Goal: Task Accomplishment & Management: Complete application form

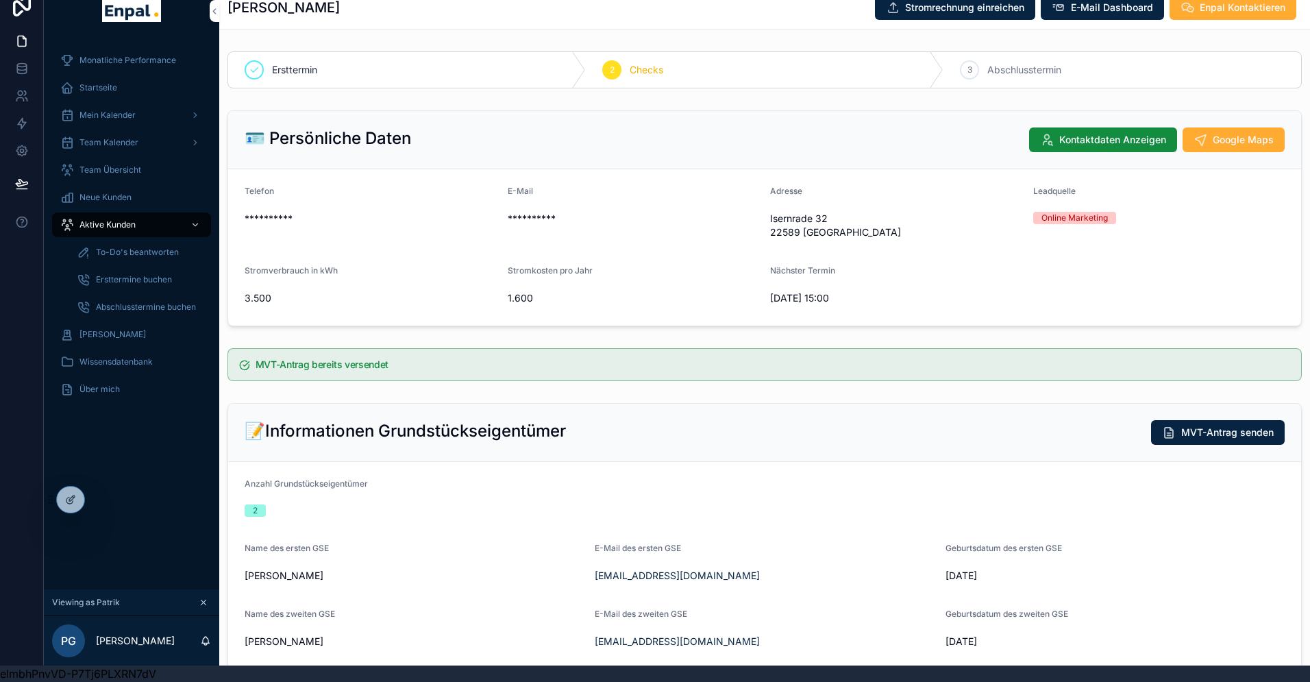
scroll to position [78, 0]
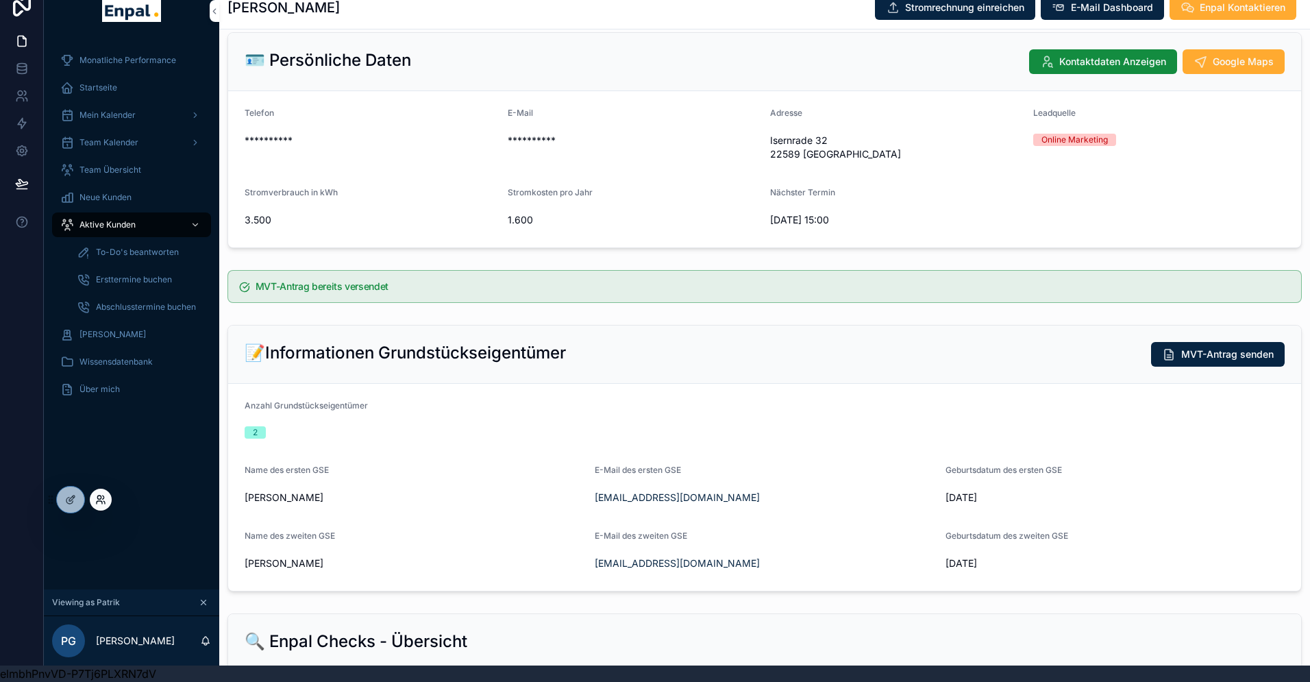
click at [97, 497] on icon at bounding box center [100, 499] width 11 height 11
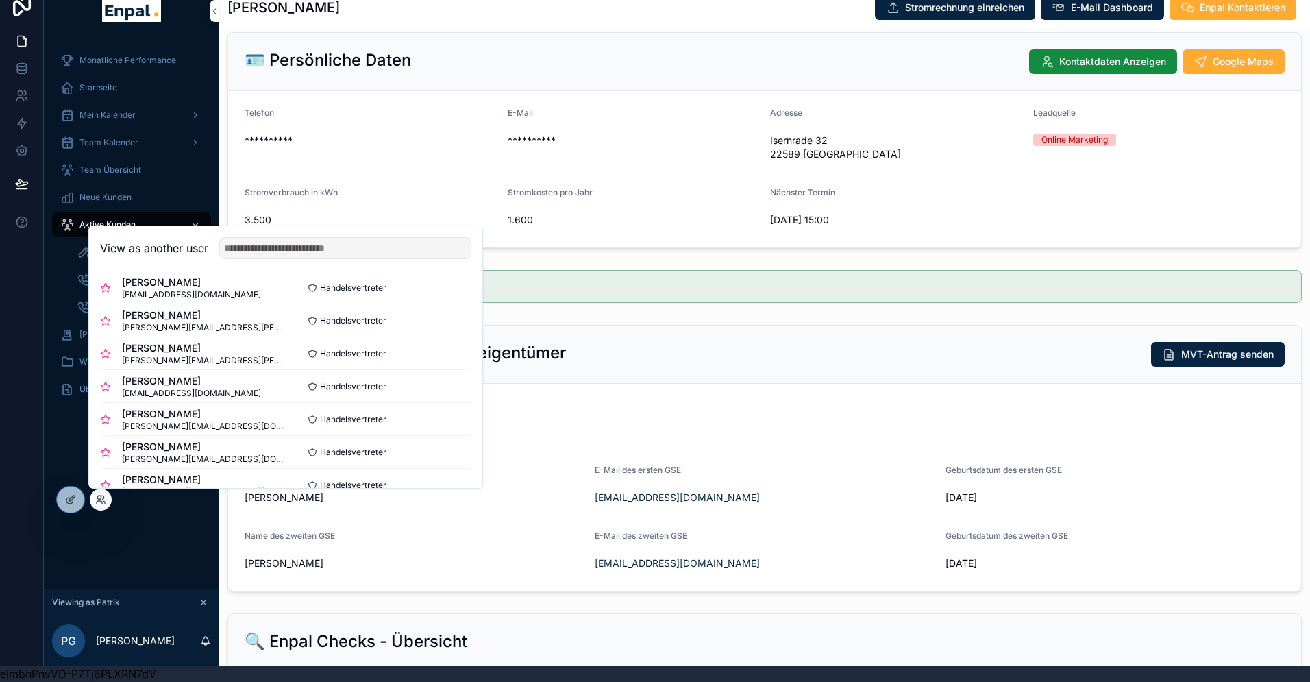
scroll to position [300, 0]
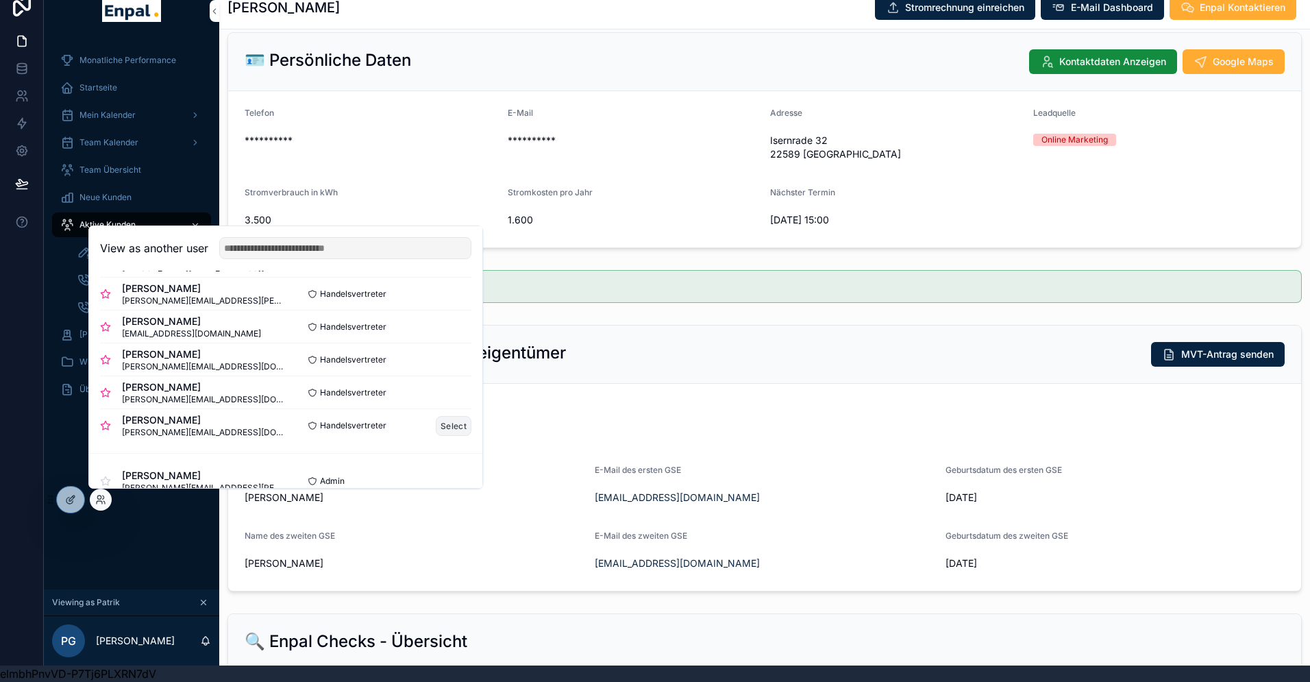
click at [449, 428] on button "Select" at bounding box center [454, 426] width 36 height 20
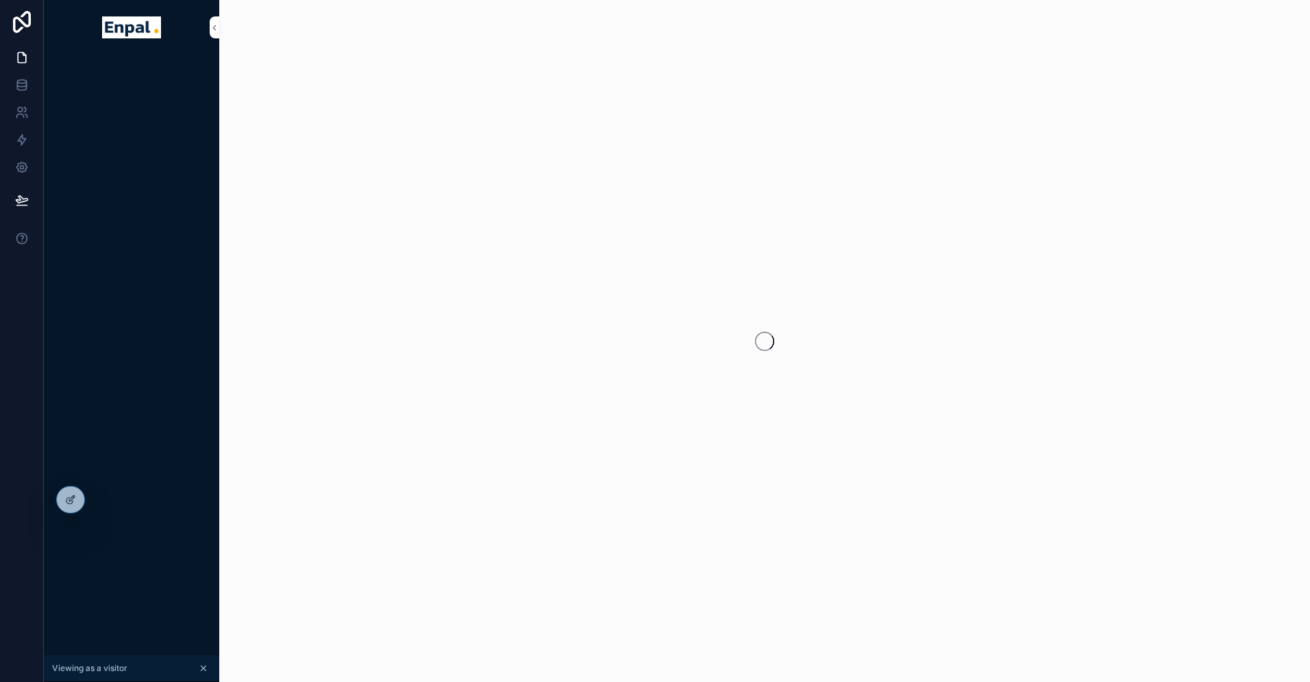
scroll to position [16, 0]
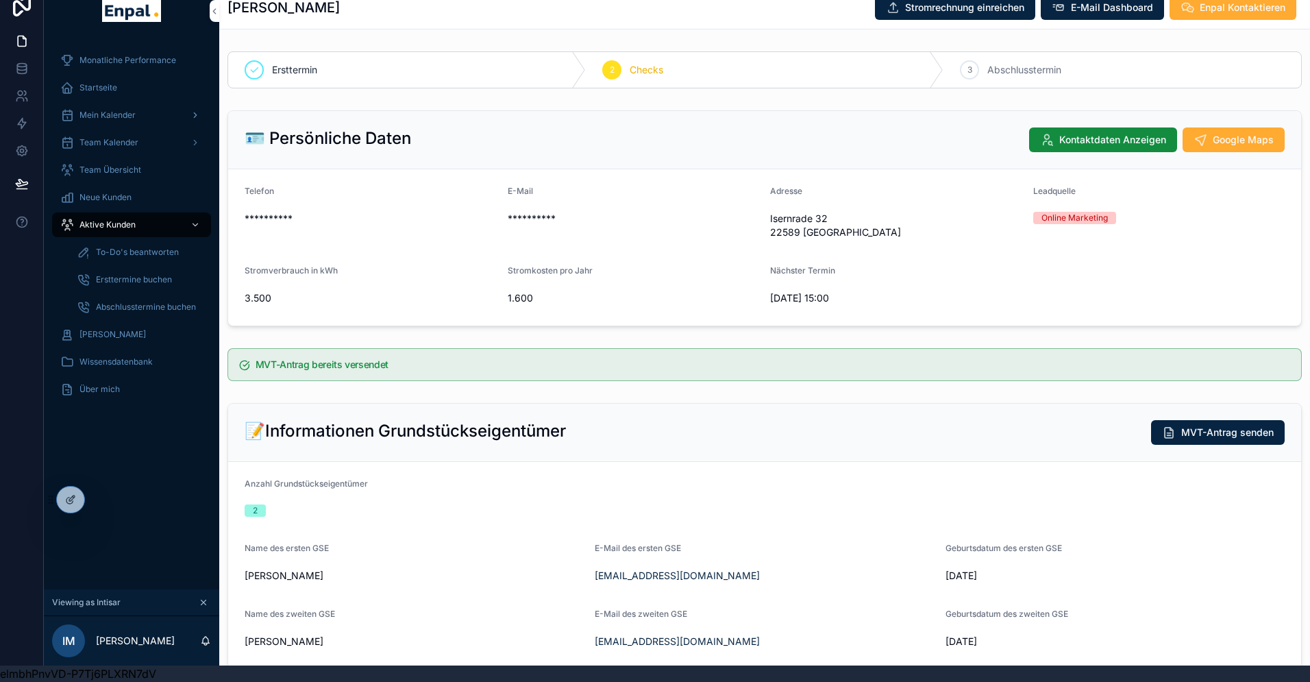
click at [115, 115] on span "Mein Kalender" at bounding box center [107, 115] width 56 height 11
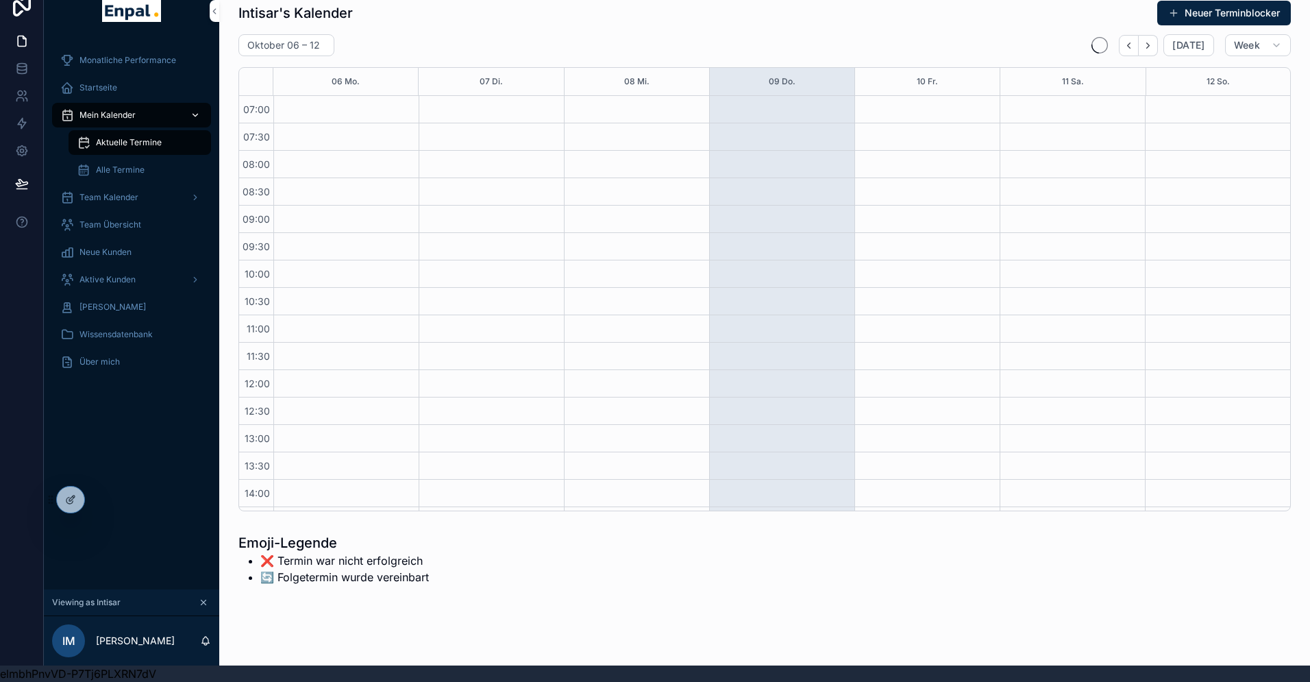
scroll to position [384, 0]
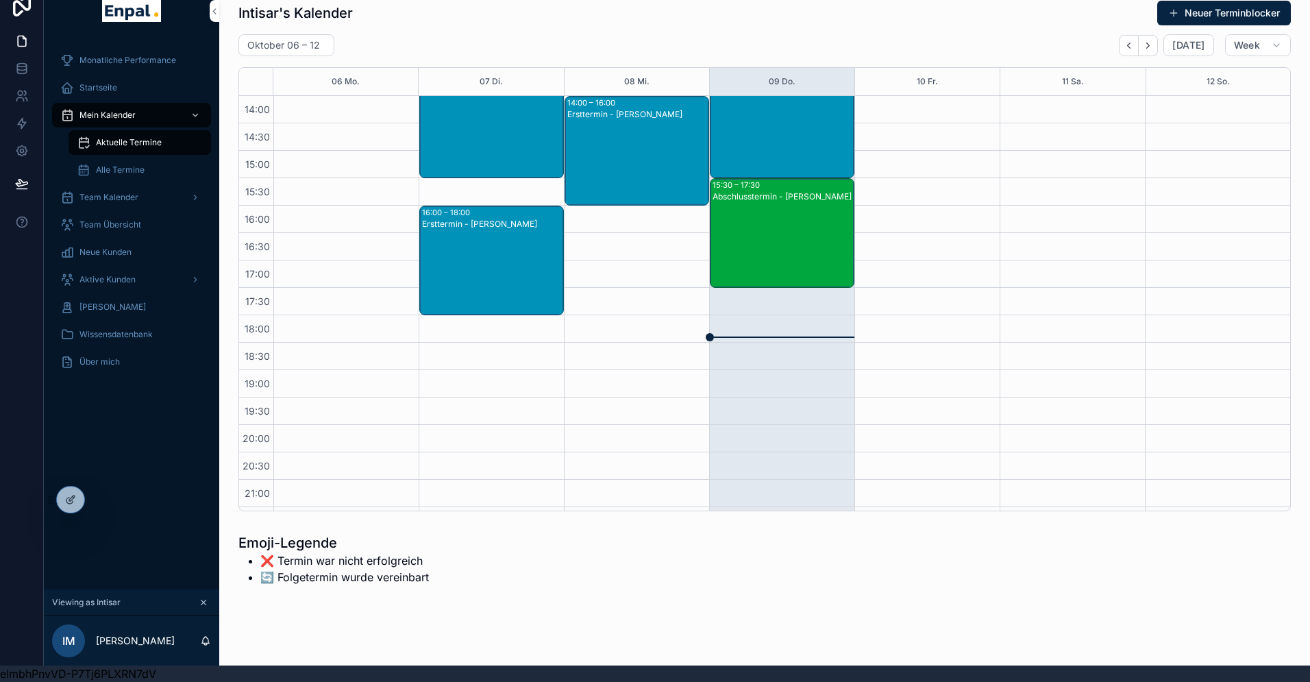
click at [103, 250] on span "Neue Kunden" at bounding box center [105, 252] width 52 height 11
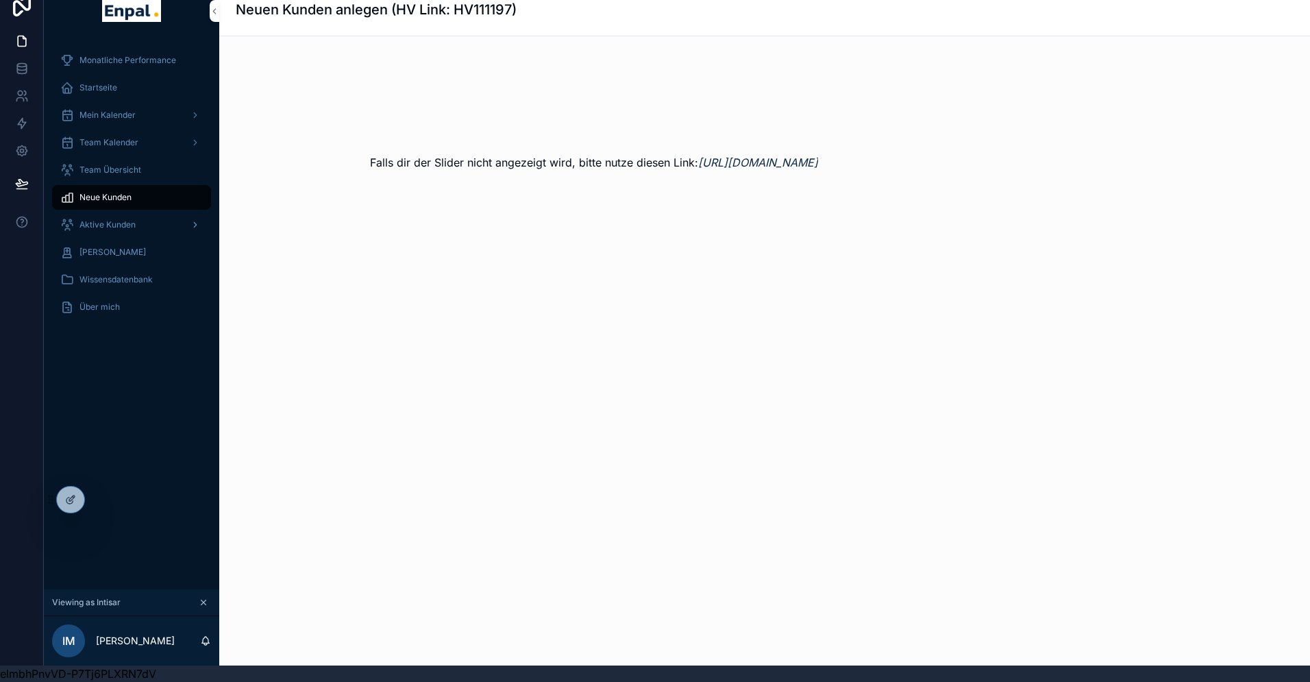
click at [109, 225] on span "Aktive Kunden" at bounding box center [107, 224] width 56 height 11
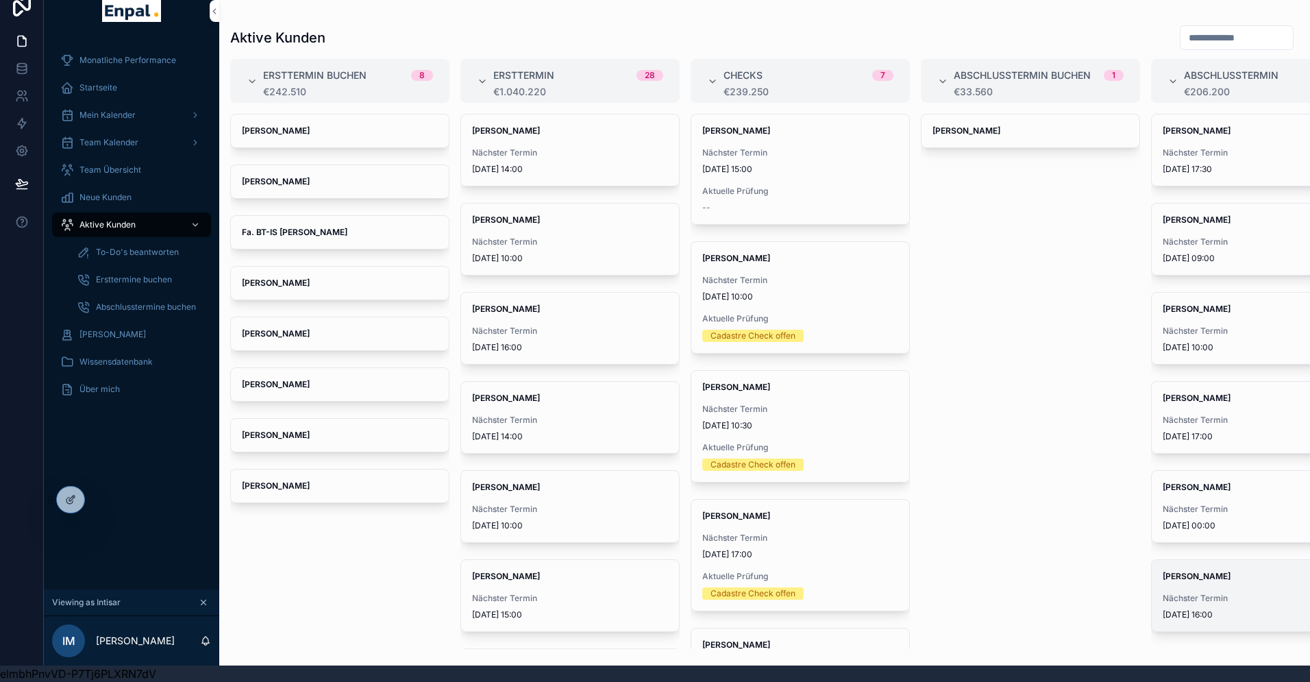
click at [1206, 617] on span "[DATE] 16:00" at bounding box center [1261, 614] width 196 height 11
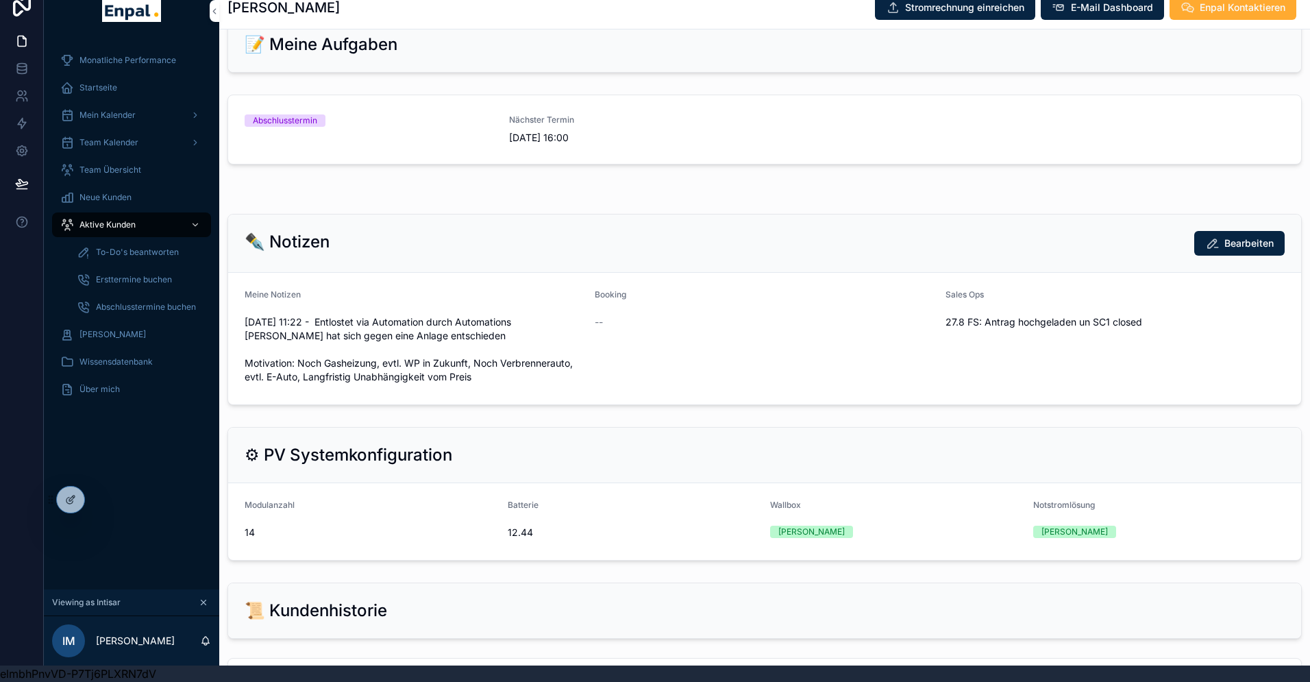
scroll to position [1069, 0]
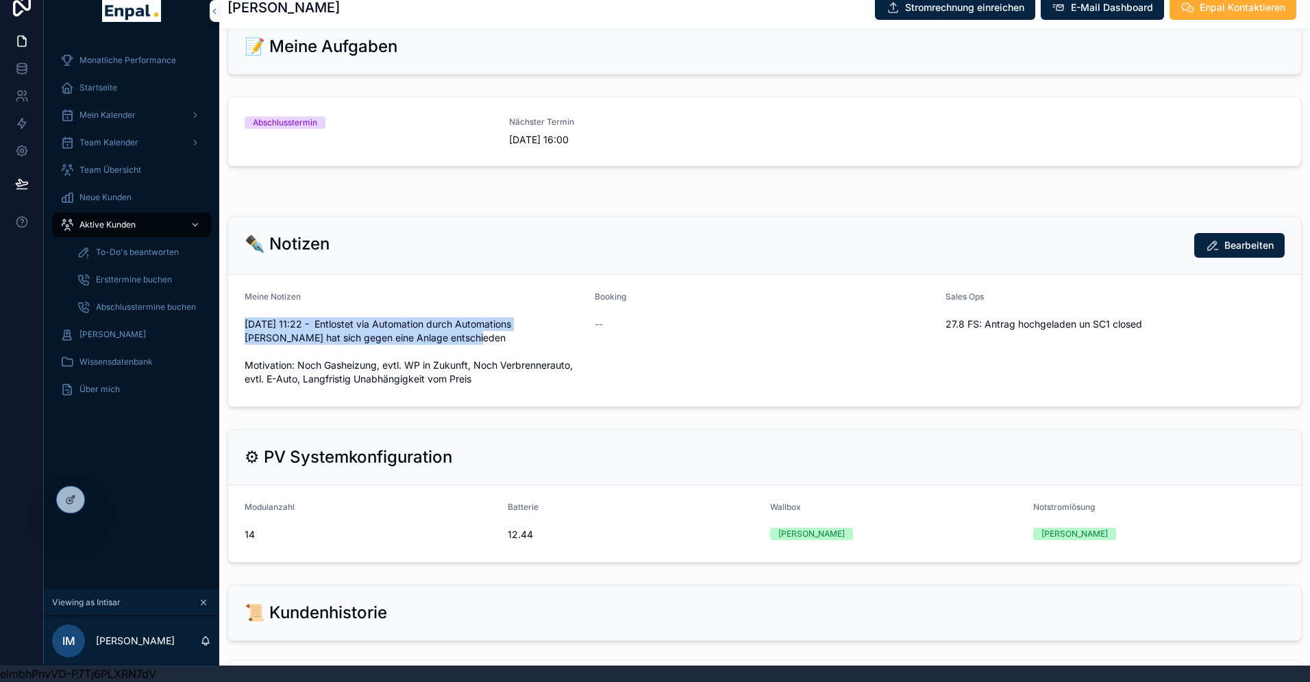
drag, startPoint x: 465, startPoint y: 341, endPoint x: 243, endPoint y: 328, distance: 222.3
click at [243, 328] on form "Meine Notizen [DATE] 11:22 - Entlostet via Automation durch Automations [PERSON…" at bounding box center [764, 341] width 1073 height 132
copy span "[DATE] 11:22 - Entlostet via Automation durch Automations [PERSON_NAME] hat sic…"
drag, startPoint x: 245, startPoint y: 325, endPoint x: 499, endPoint y: 336, distance: 253.8
click at [499, 336] on span "[DATE] 11:22 - Entlostet via Automation durch Automations [PERSON_NAME] hat sic…" at bounding box center [414, 351] width 339 height 69
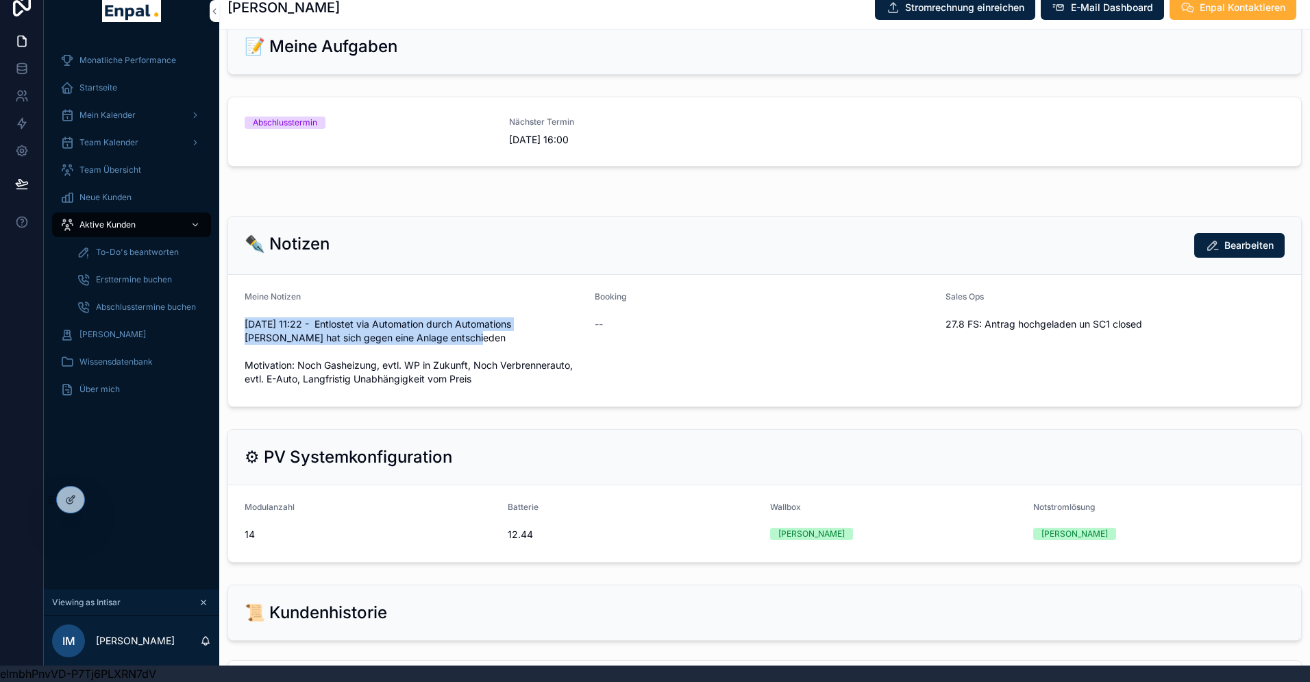
copy span "[DATE] 11:22 - Entlostet via Automation durch Automations [PERSON_NAME] hat sic…"
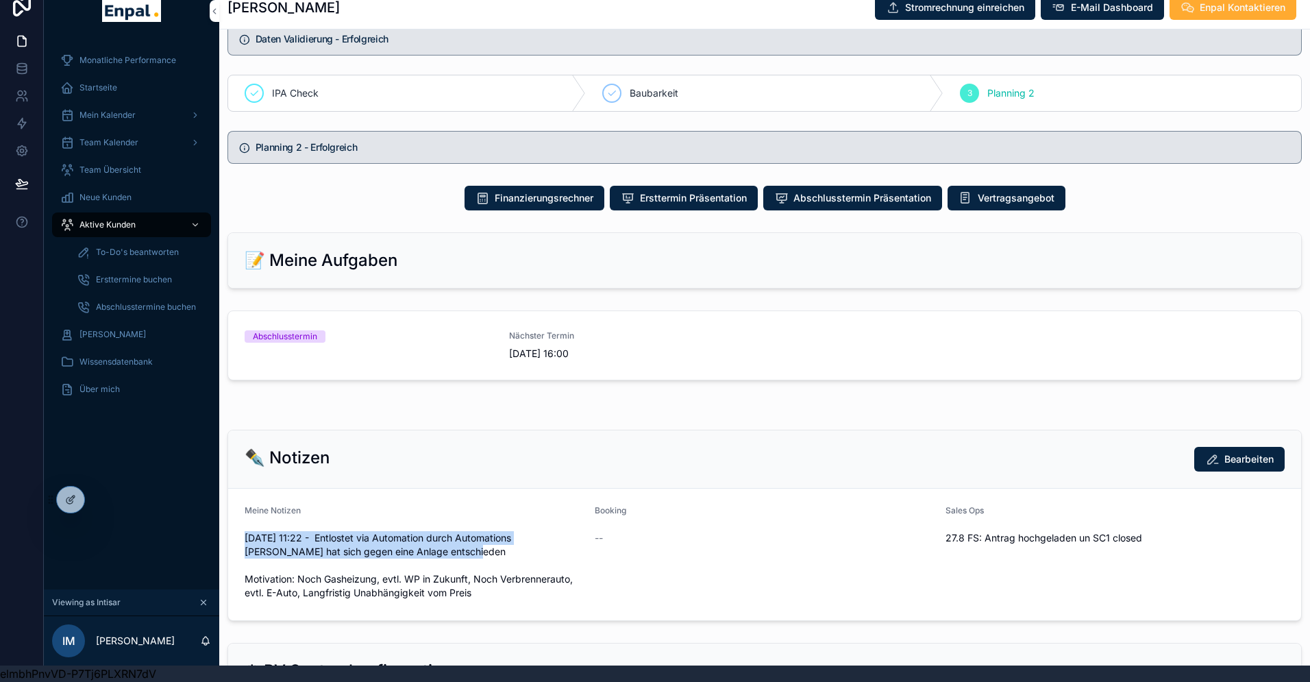
scroll to position [902, 0]
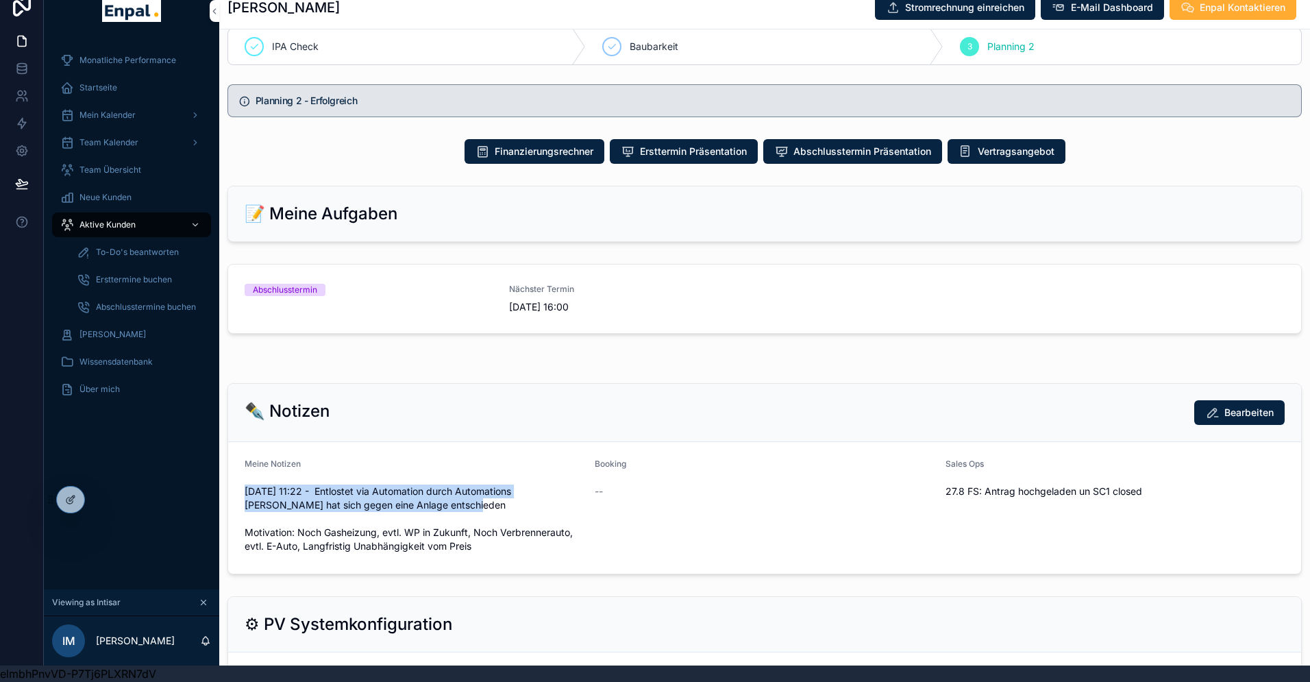
click at [693, 304] on span "[DATE] 16:00" at bounding box center [633, 307] width 248 height 14
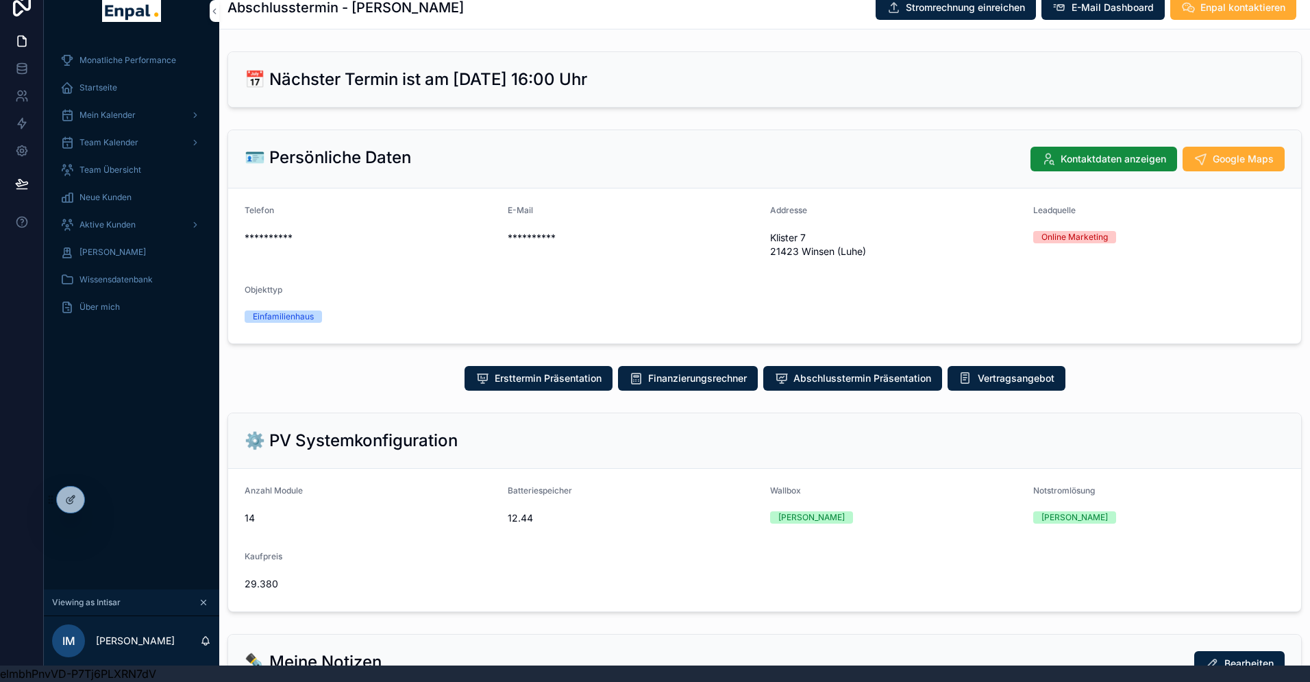
scroll to position [316, 0]
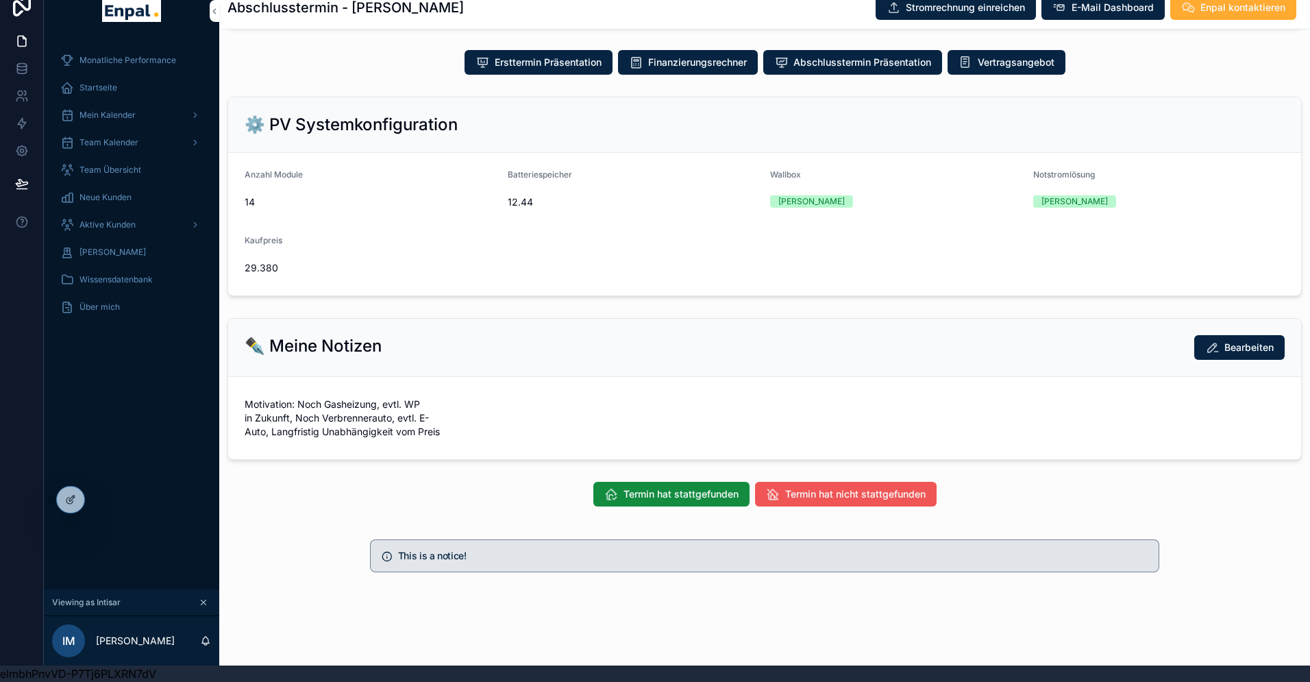
click at [819, 494] on span "Termin hat nicht stattgefunden" at bounding box center [855, 494] width 140 height 14
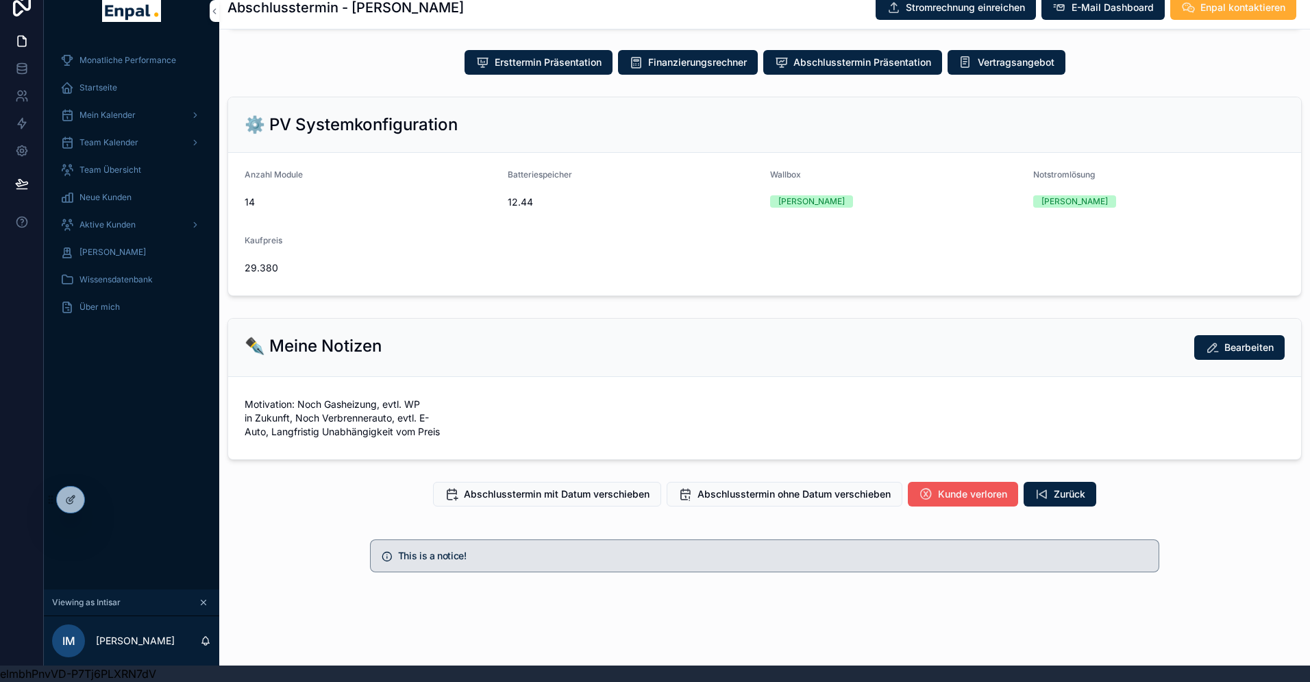
click at [961, 491] on span "Kunde verloren" at bounding box center [972, 494] width 69 height 14
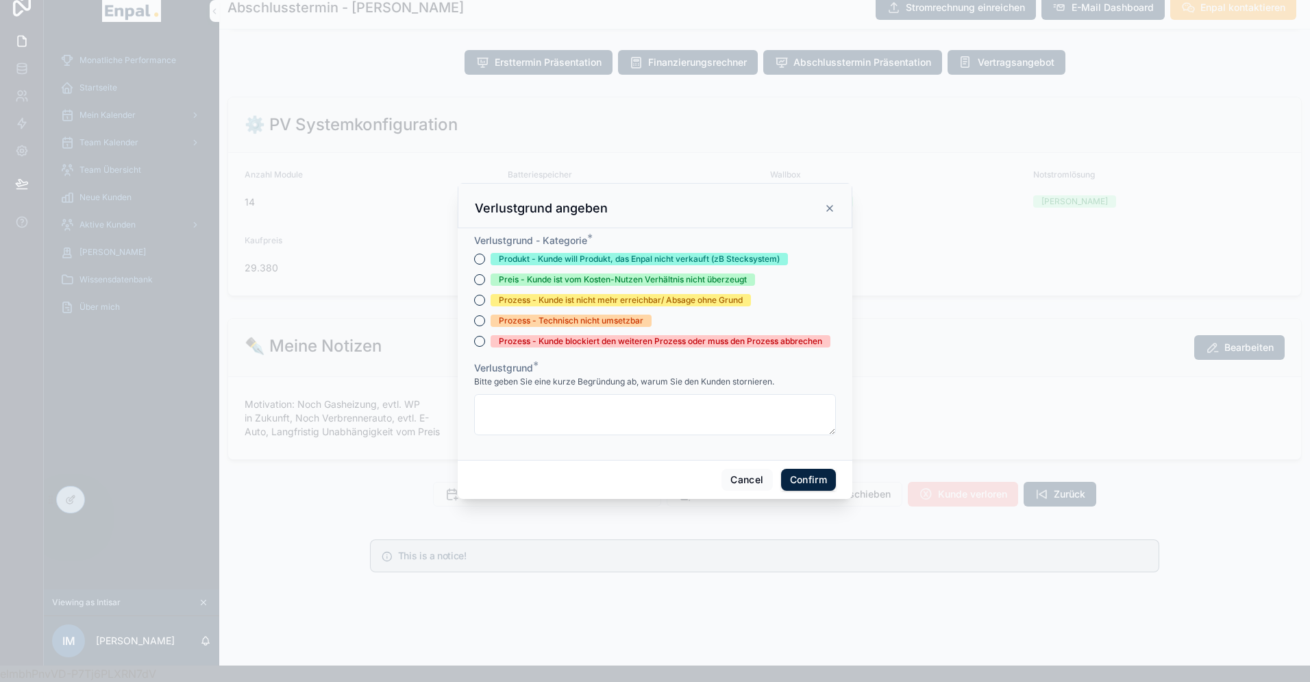
click at [573, 280] on div "Preis - Kunde ist vom Kosten-Nutzen Verhältnis nicht überzeugt" at bounding box center [623, 279] width 248 height 12
click at [485, 280] on button "Preis - Kunde ist vom Kosten-Nutzen Verhältnis nicht überzeugt" at bounding box center [479, 279] width 11 height 11
click at [549, 423] on textarea at bounding box center [655, 414] width 362 height 41
paste textarea "**********"
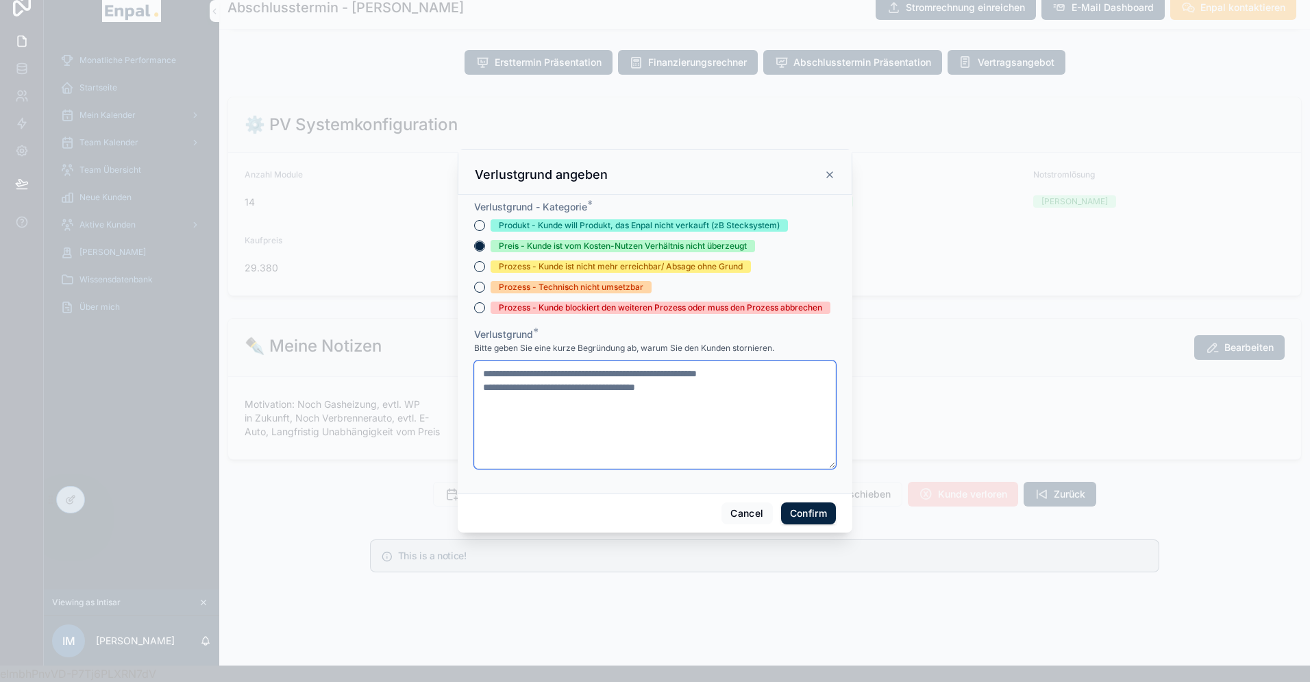
drag, startPoint x: 774, startPoint y: 372, endPoint x: 539, endPoint y: 370, distance: 235.0
click at [539, 370] on textarea "**********" at bounding box center [655, 414] width 362 height 108
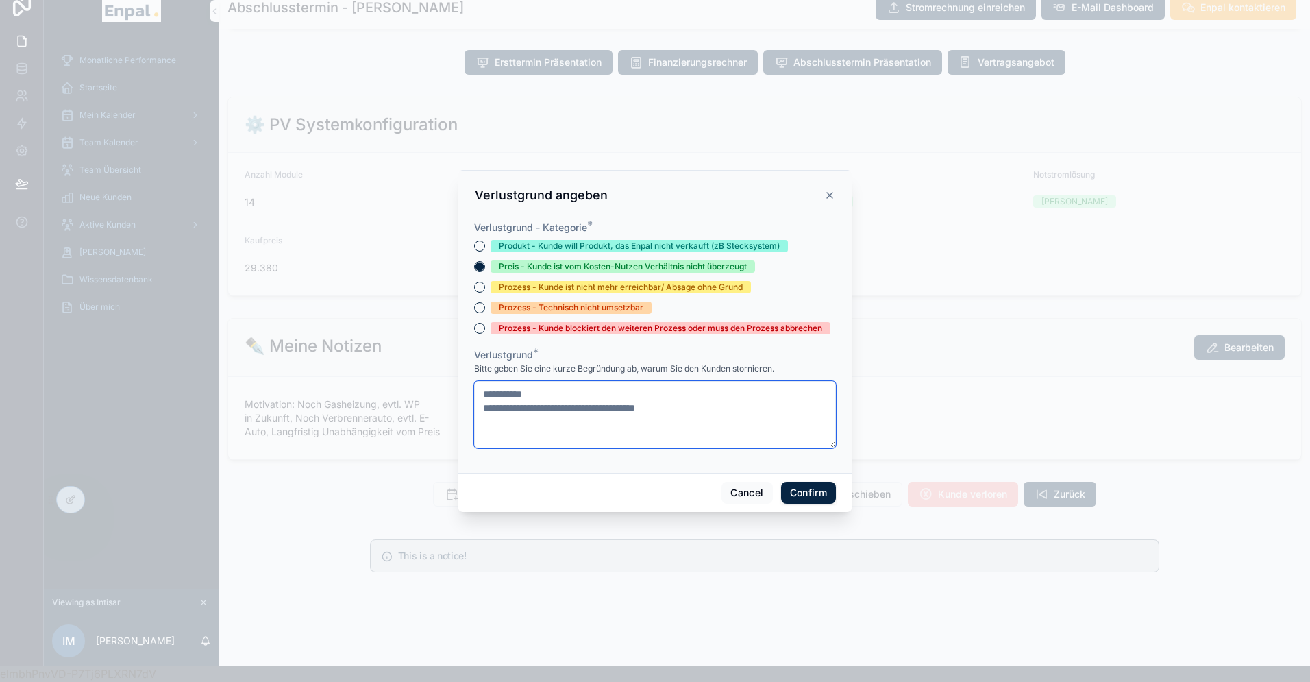
click at [484, 407] on textarea "**********" at bounding box center [655, 414] width 362 height 67
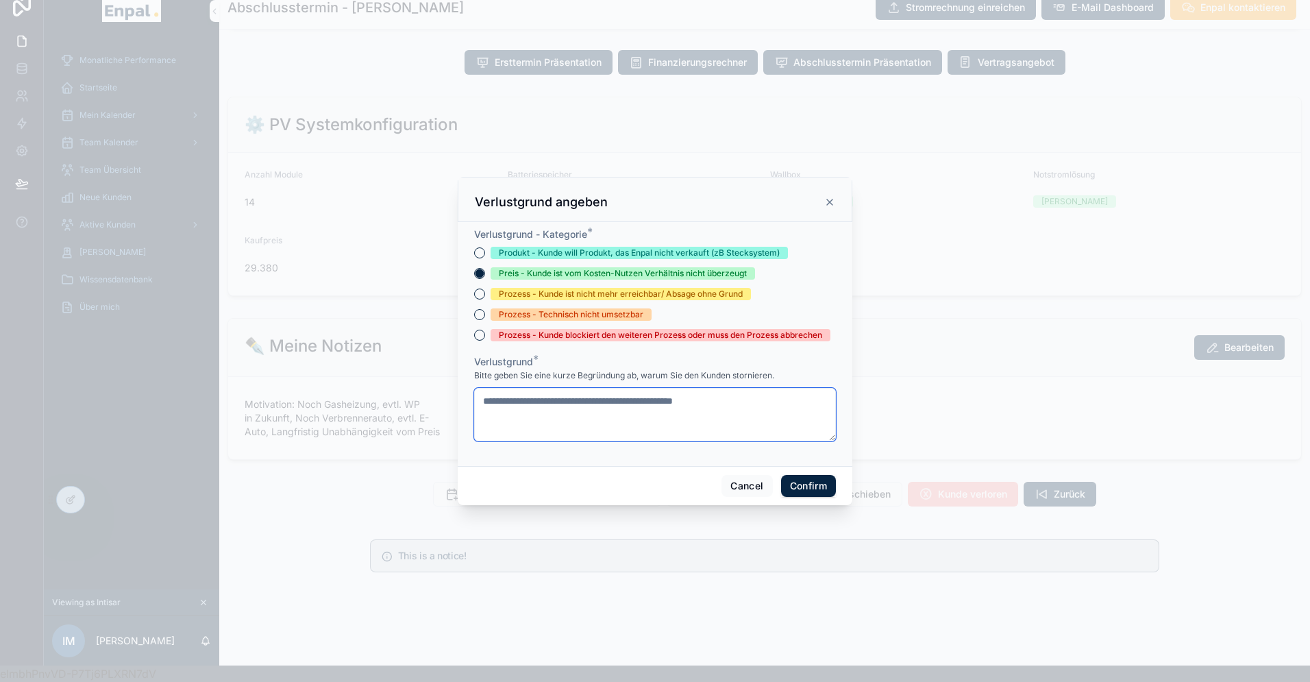
type textarea "**********"
click at [802, 482] on button "Confirm" at bounding box center [808, 486] width 55 height 22
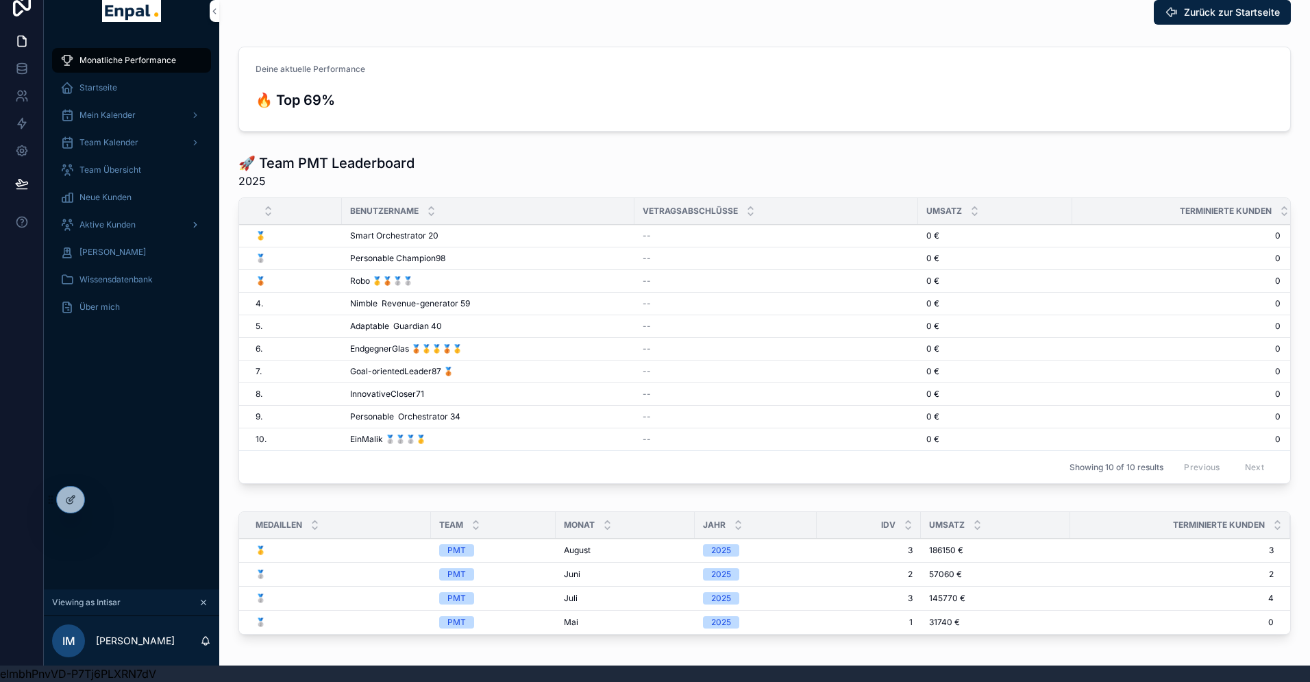
click at [108, 228] on span "Aktive Kunden" at bounding box center [107, 224] width 56 height 11
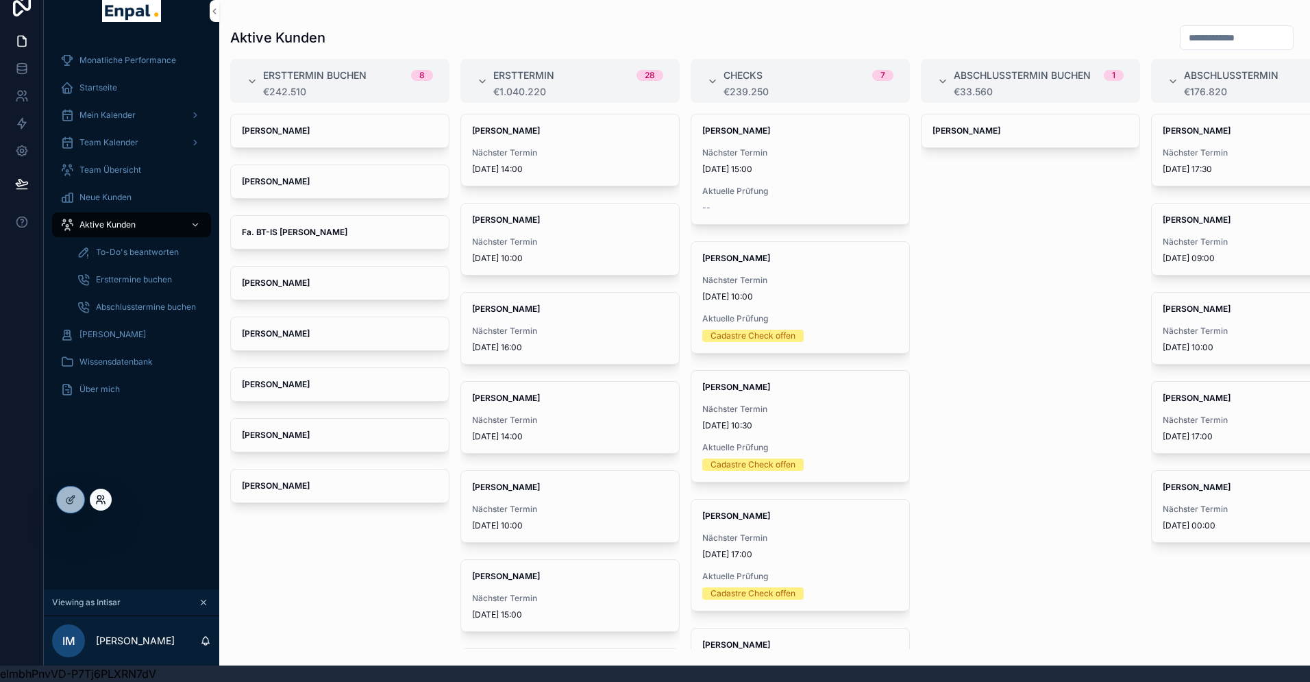
click at [104, 497] on icon at bounding box center [103, 496] width 1 height 3
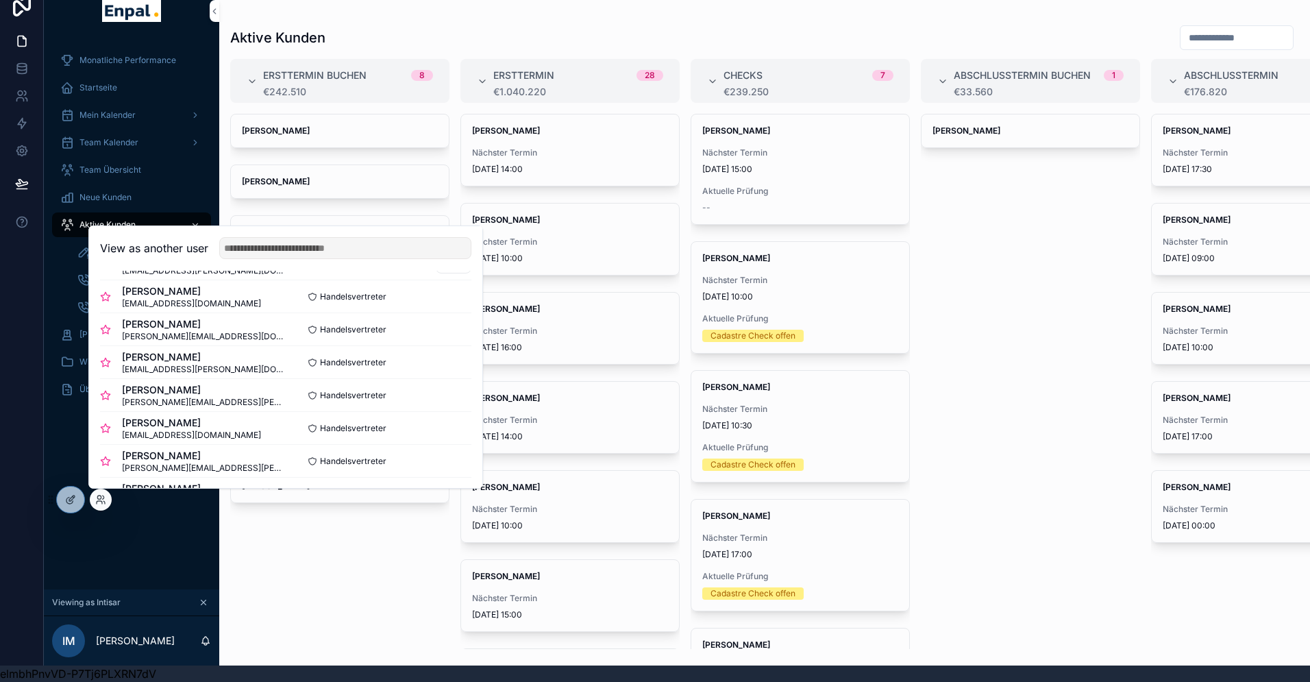
scroll to position [165, 0]
